Goal: Navigation & Orientation: Find specific page/section

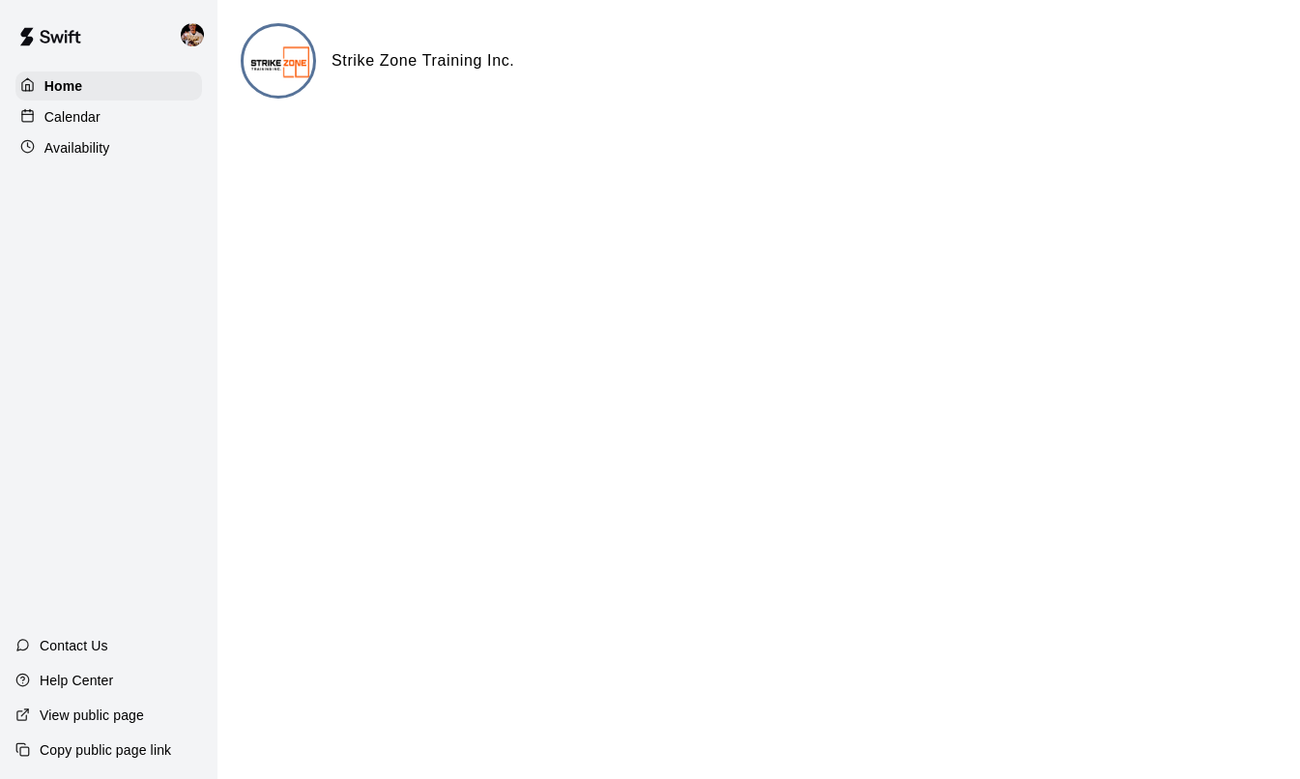
click at [73, 114] on p "Calendar" at bounding box center [72, 116] width 56 height 19
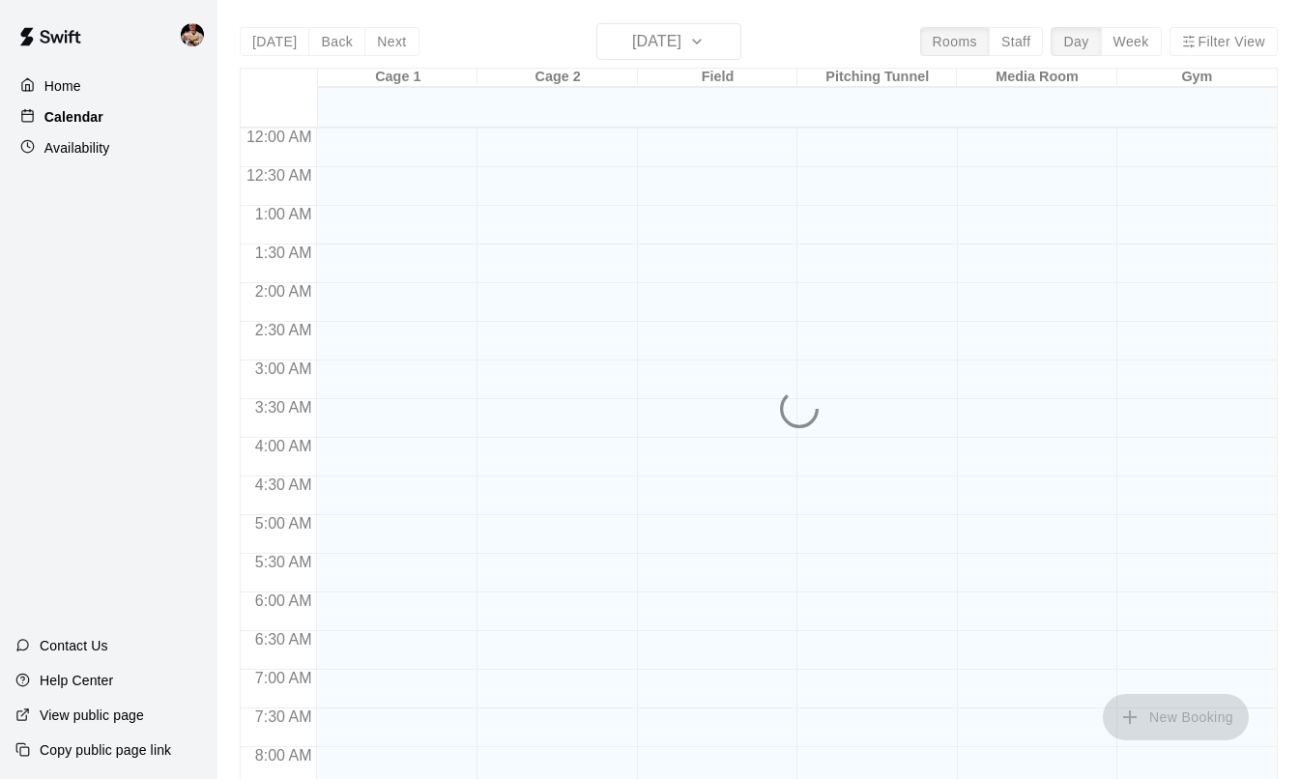
scroll to position [1126, 0]
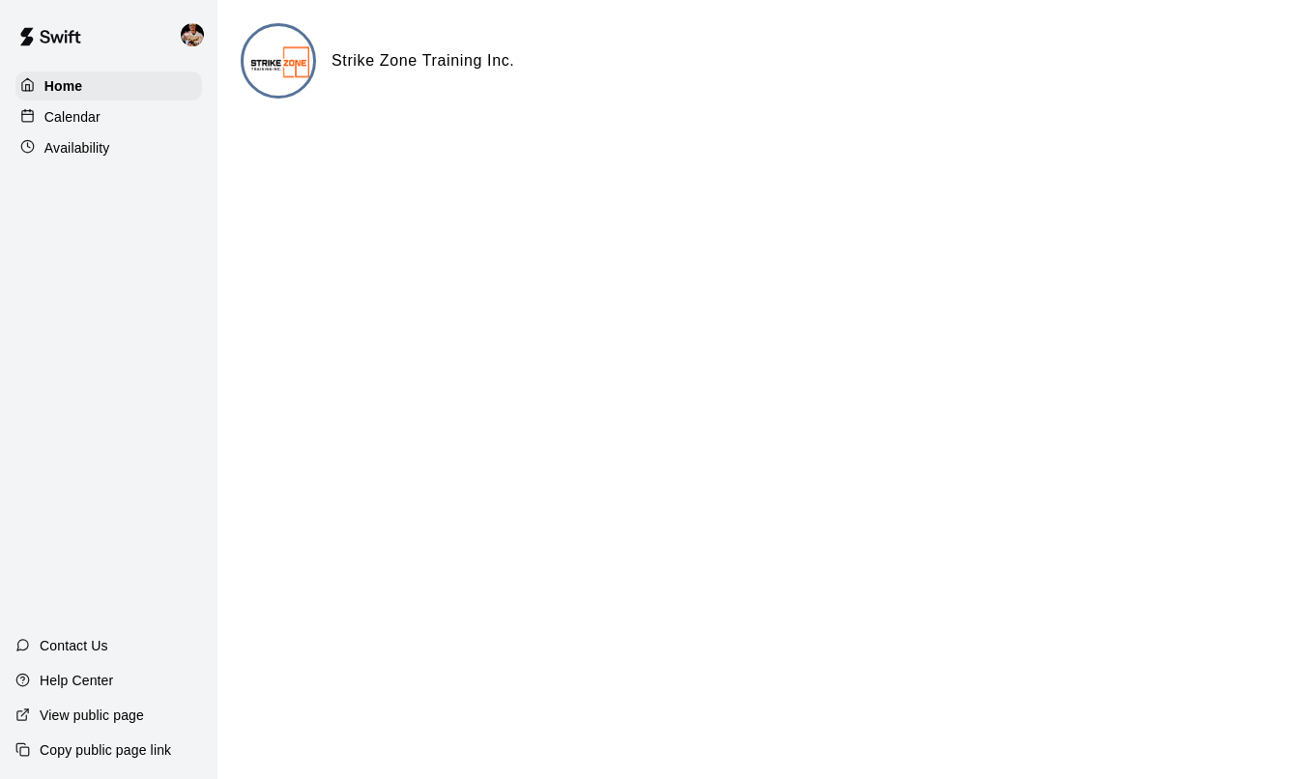
click at [100, 121] on p "Calendar" at bounding box center [72, 116] width 56 height 19
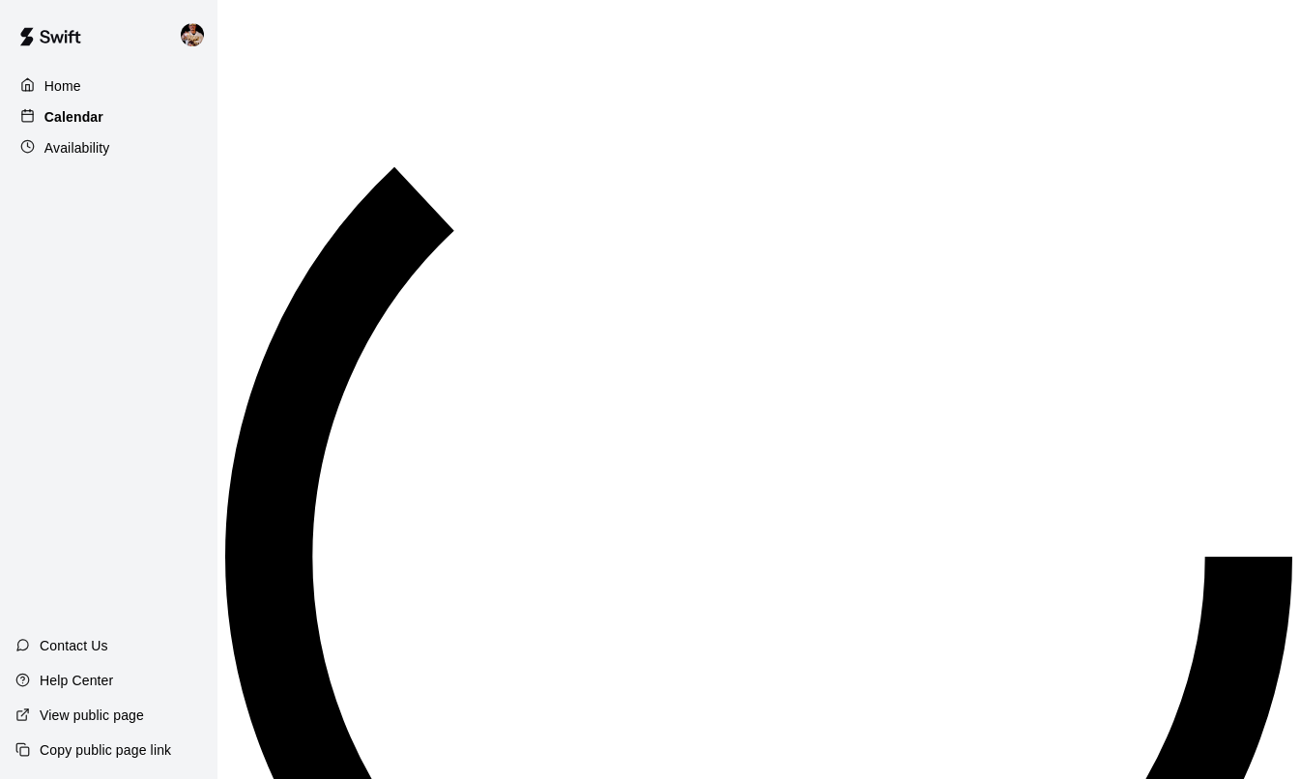
scroll to position [1126, 0]
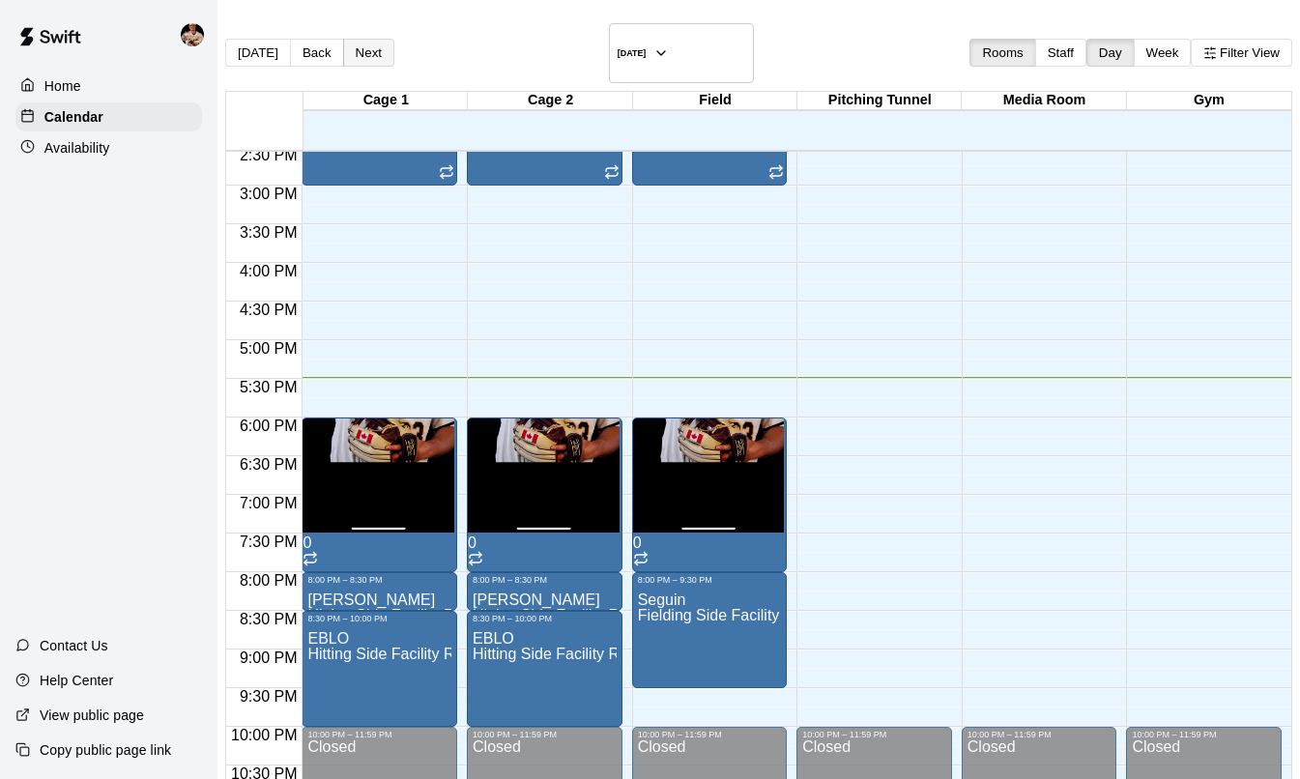
click at [371, 43] on button "Next" at bounding box center [368, 53] width 51 height 28
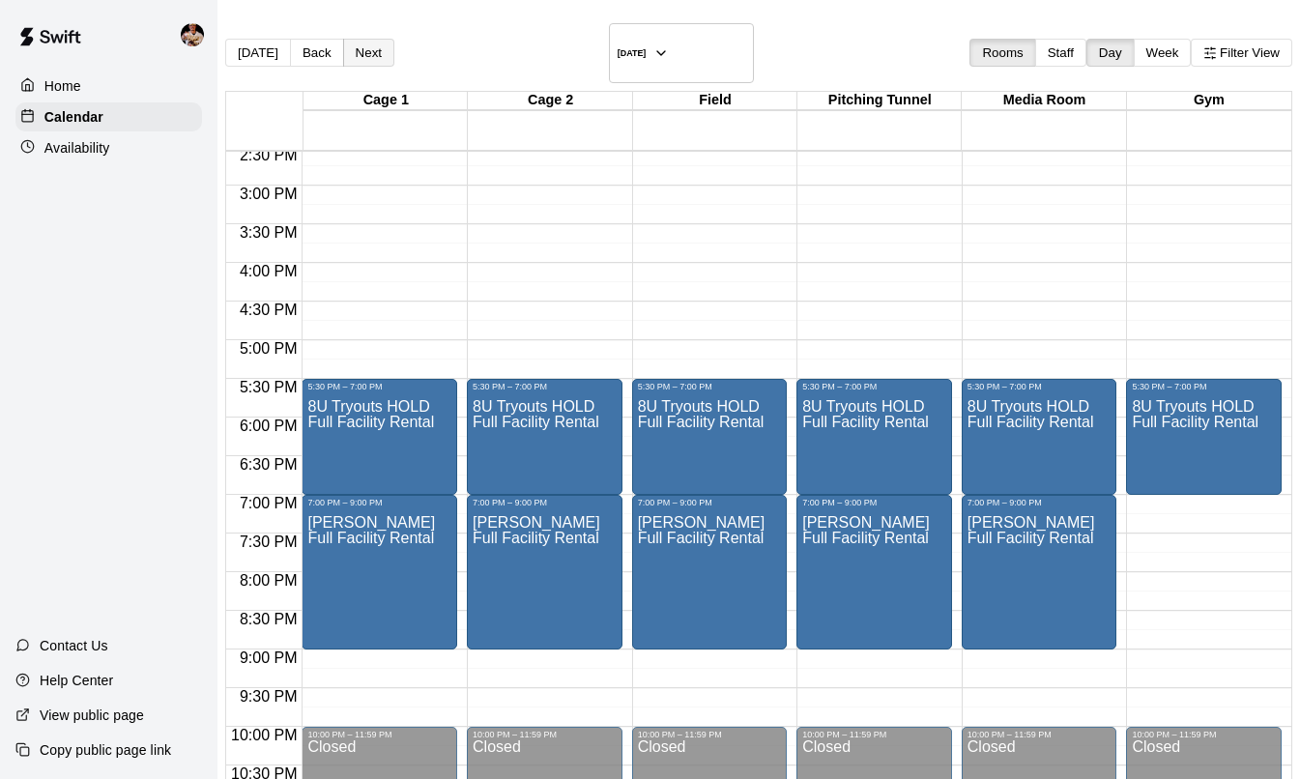
click at [371, 43] on button "Next" at bounding box center [368, 53] width 51 height 28
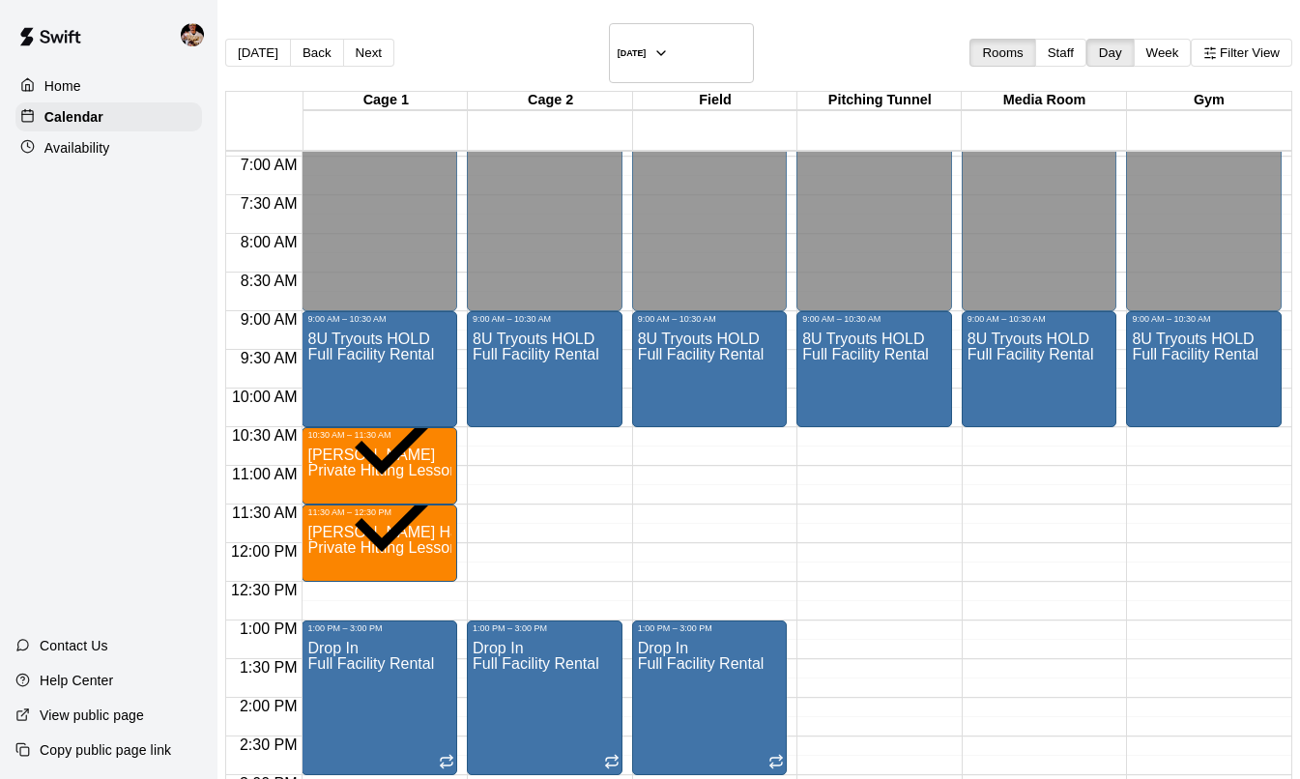
scroll to position [539, 0]
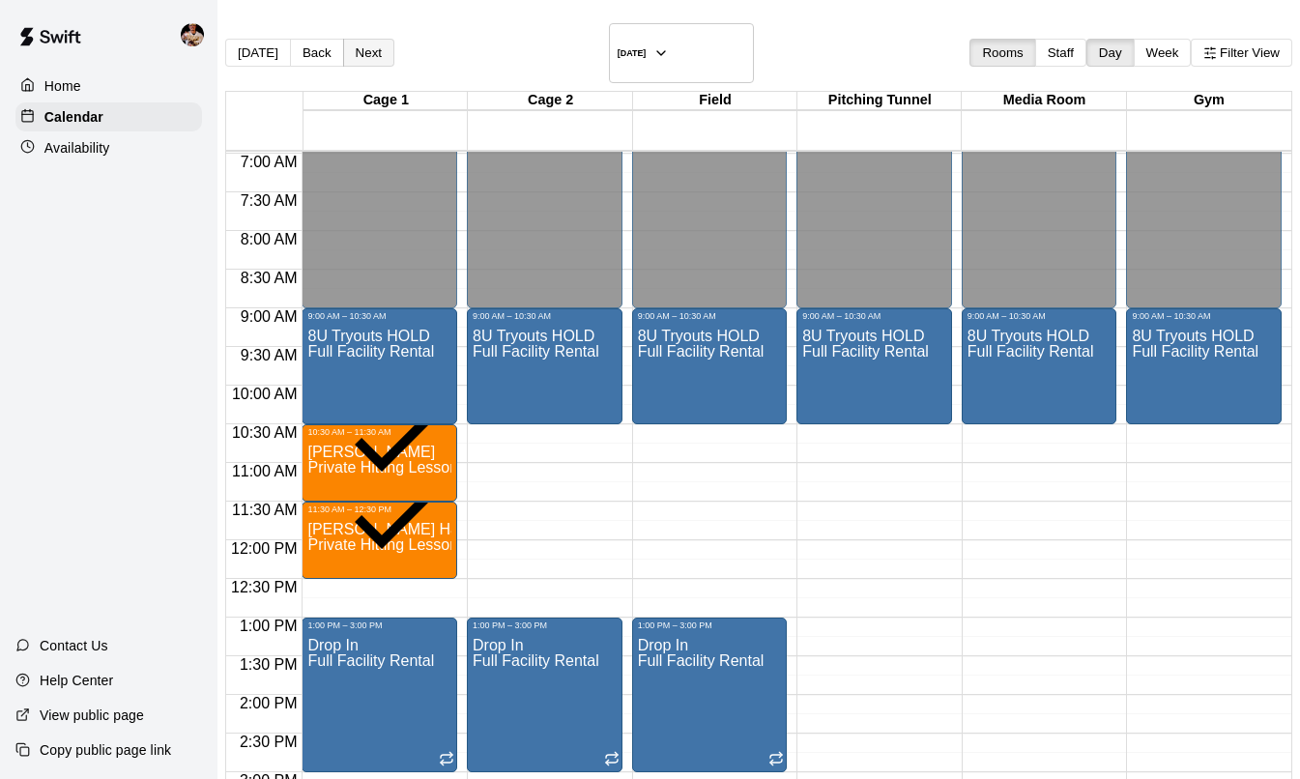
click at [380, 39] on button "Next" at bounding box center [368, 53] width 51 height 28
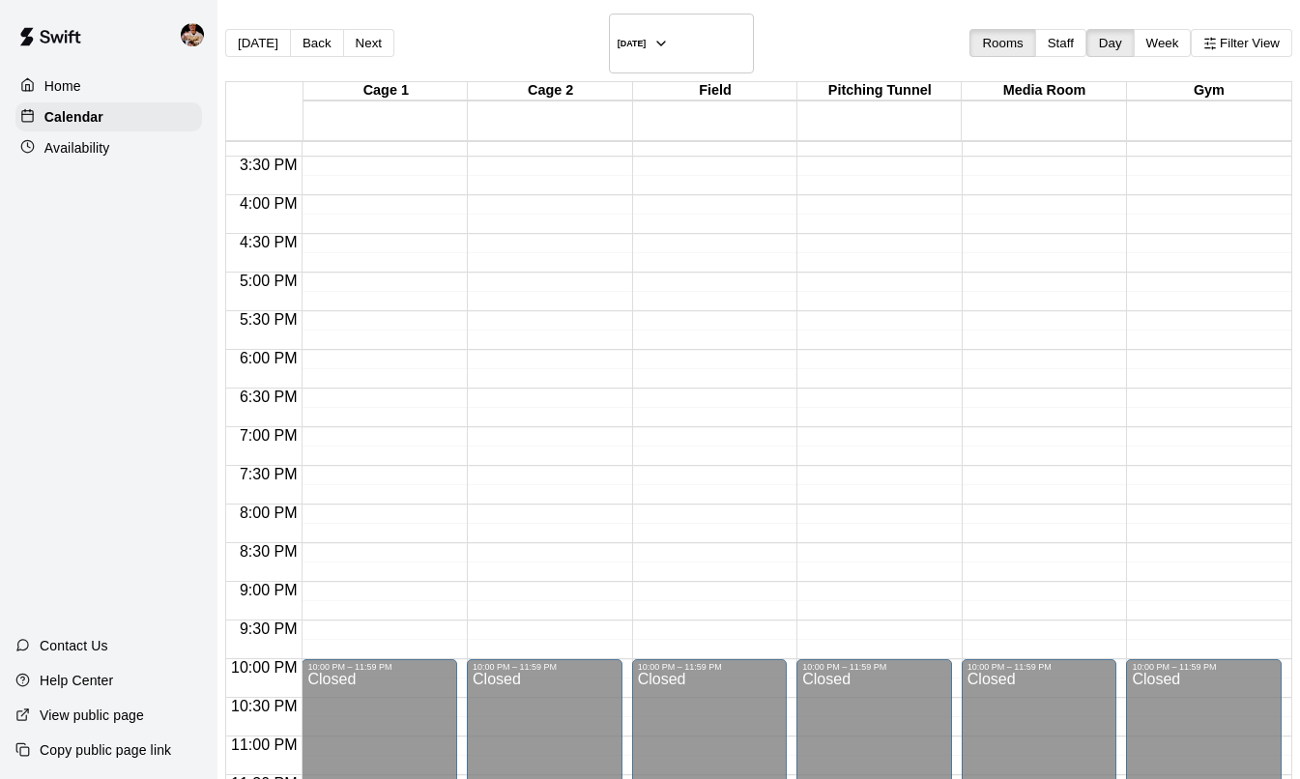
scroll to position [0, 0]
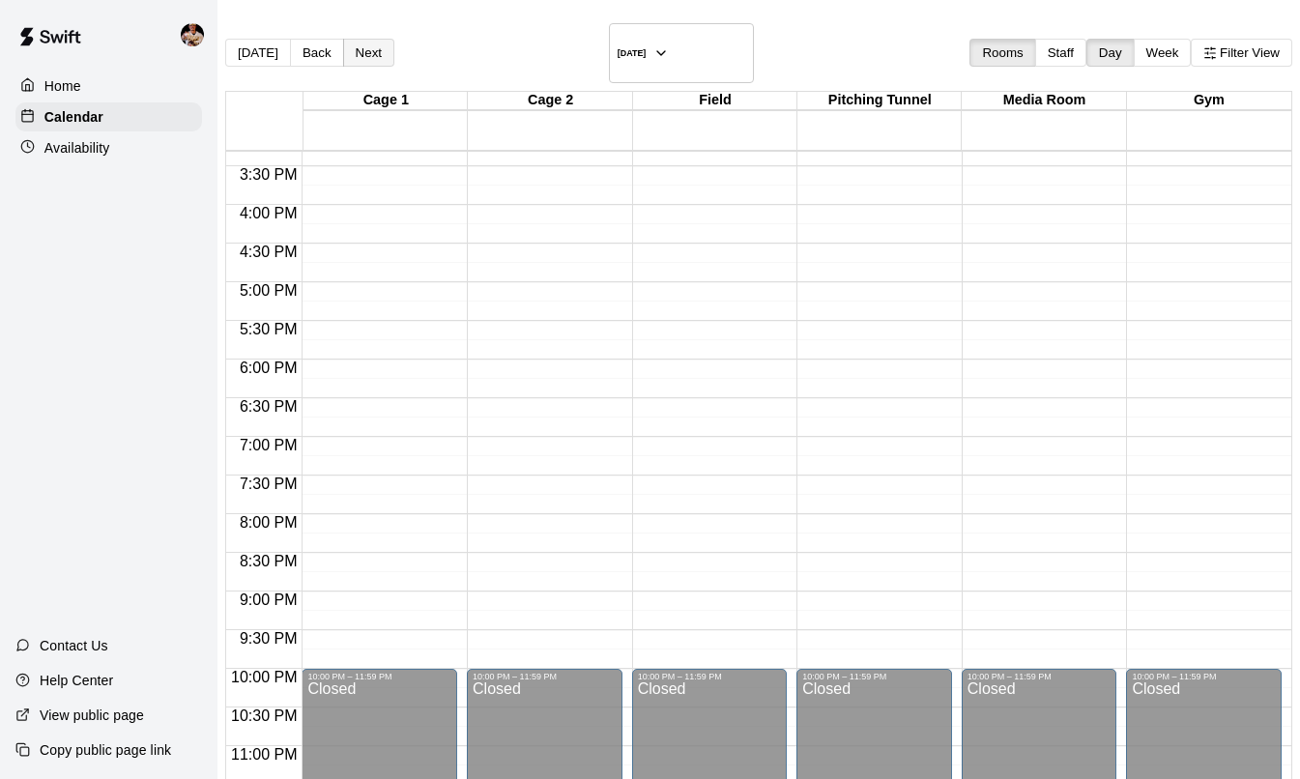
click at [392, 47] on button "Next" at bounding box center [368, 53] width 51 height 28
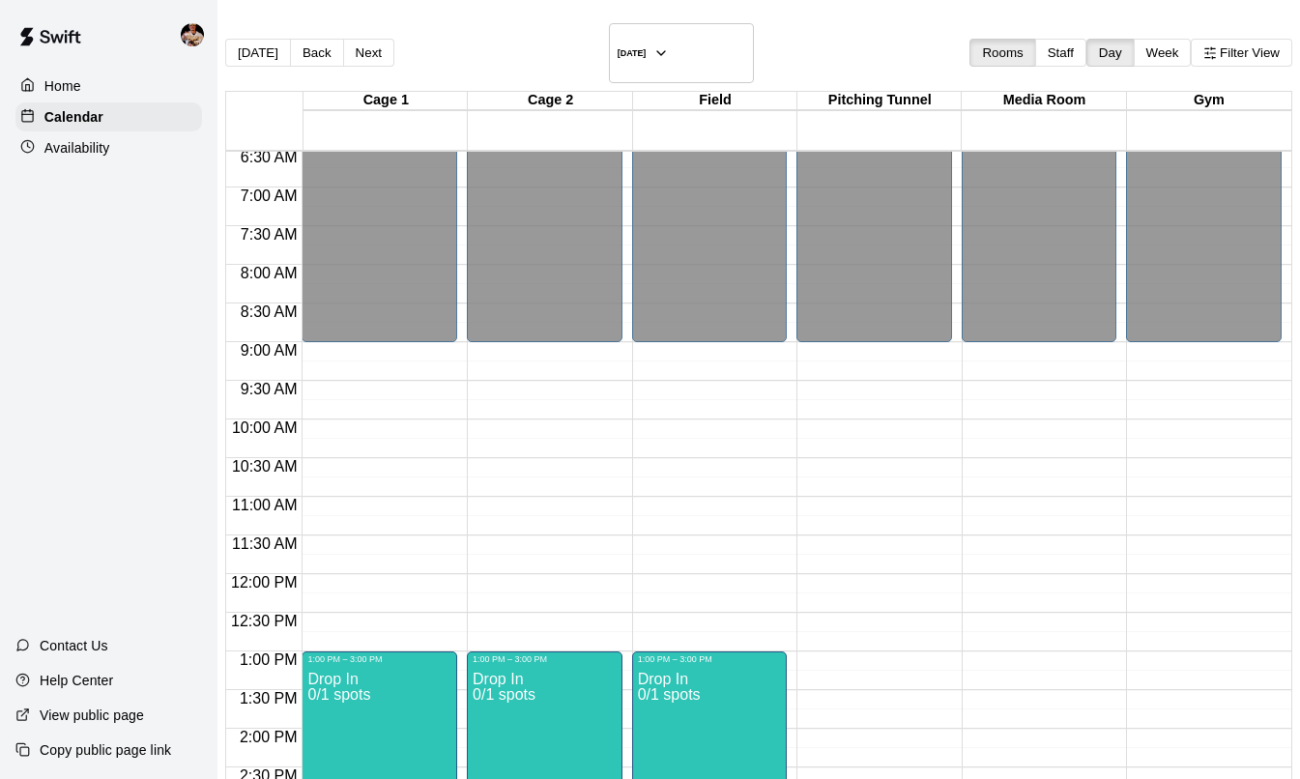
scroll to position [498, 0]
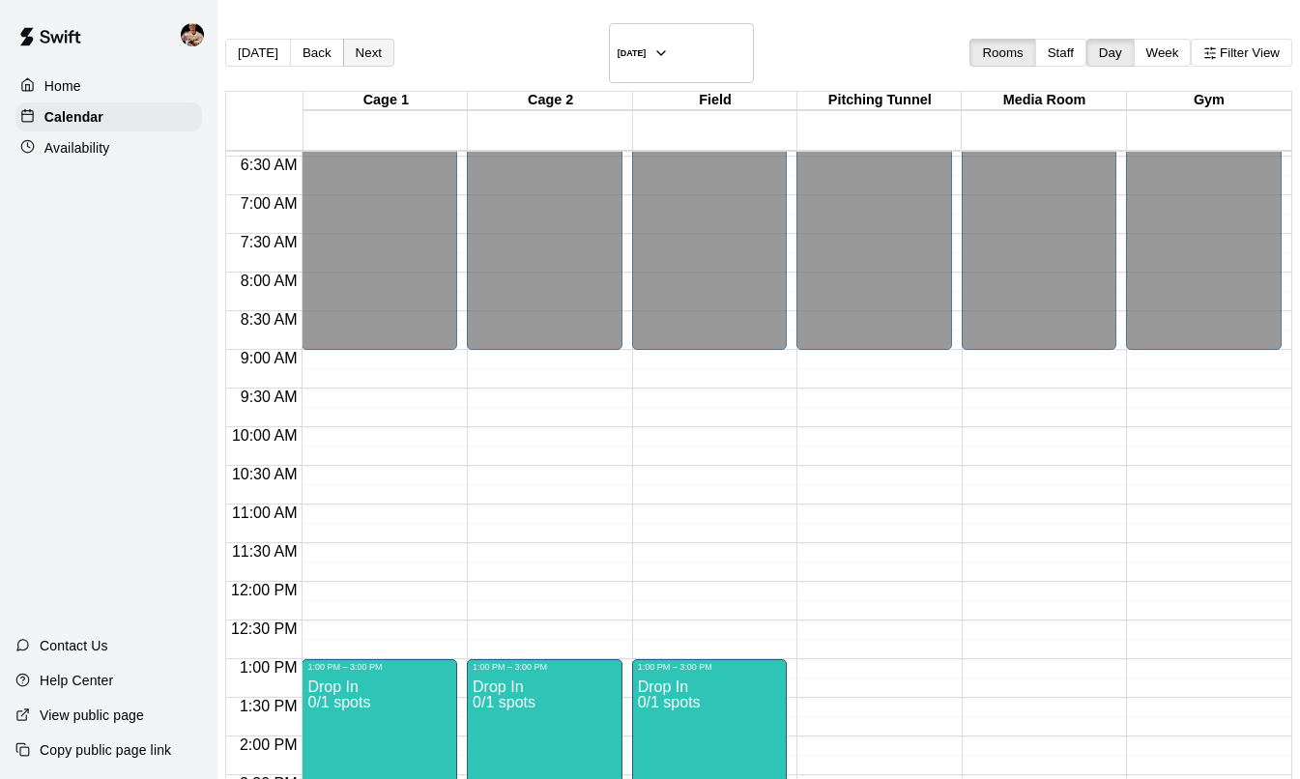
click at [394, 39] on button "Next" at bounding box center [368, 53] width 51 height 28
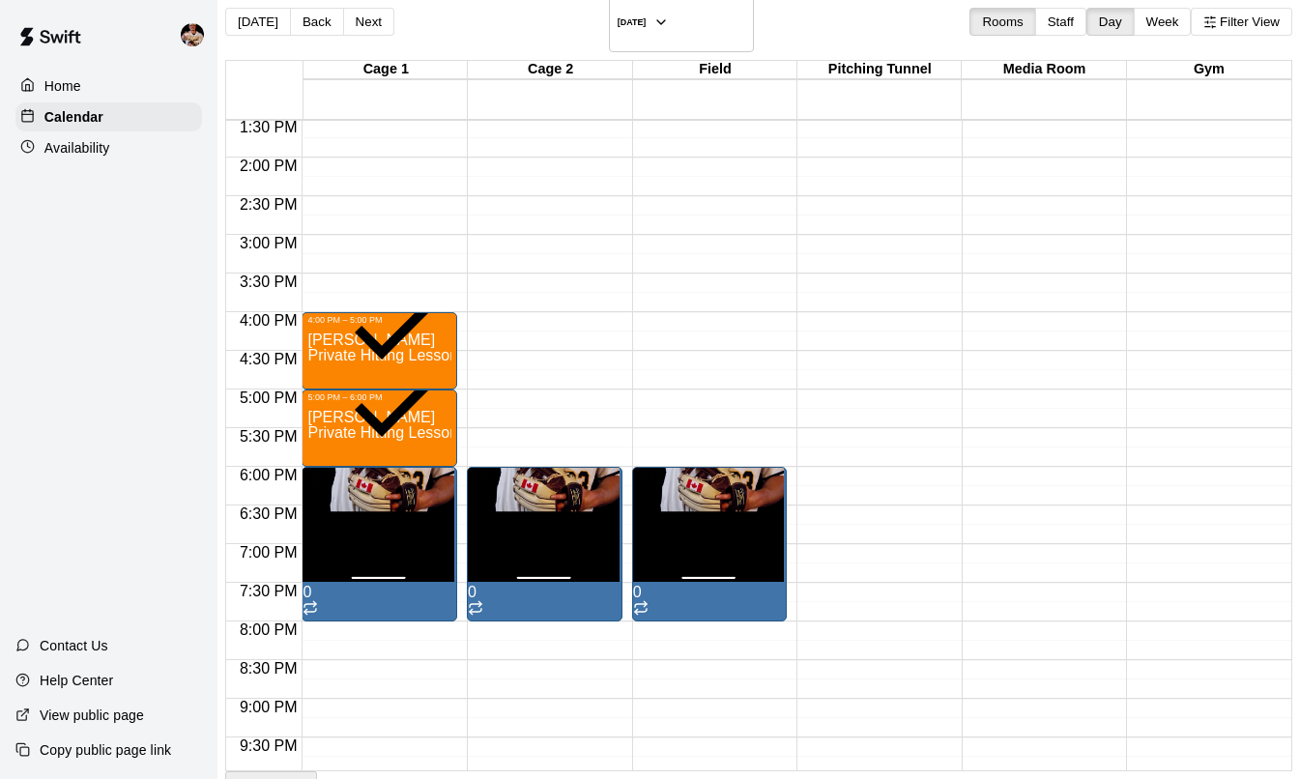
scroll to position [1033, 0]
